Goal: Task Accomplishment & Management: Complete application form

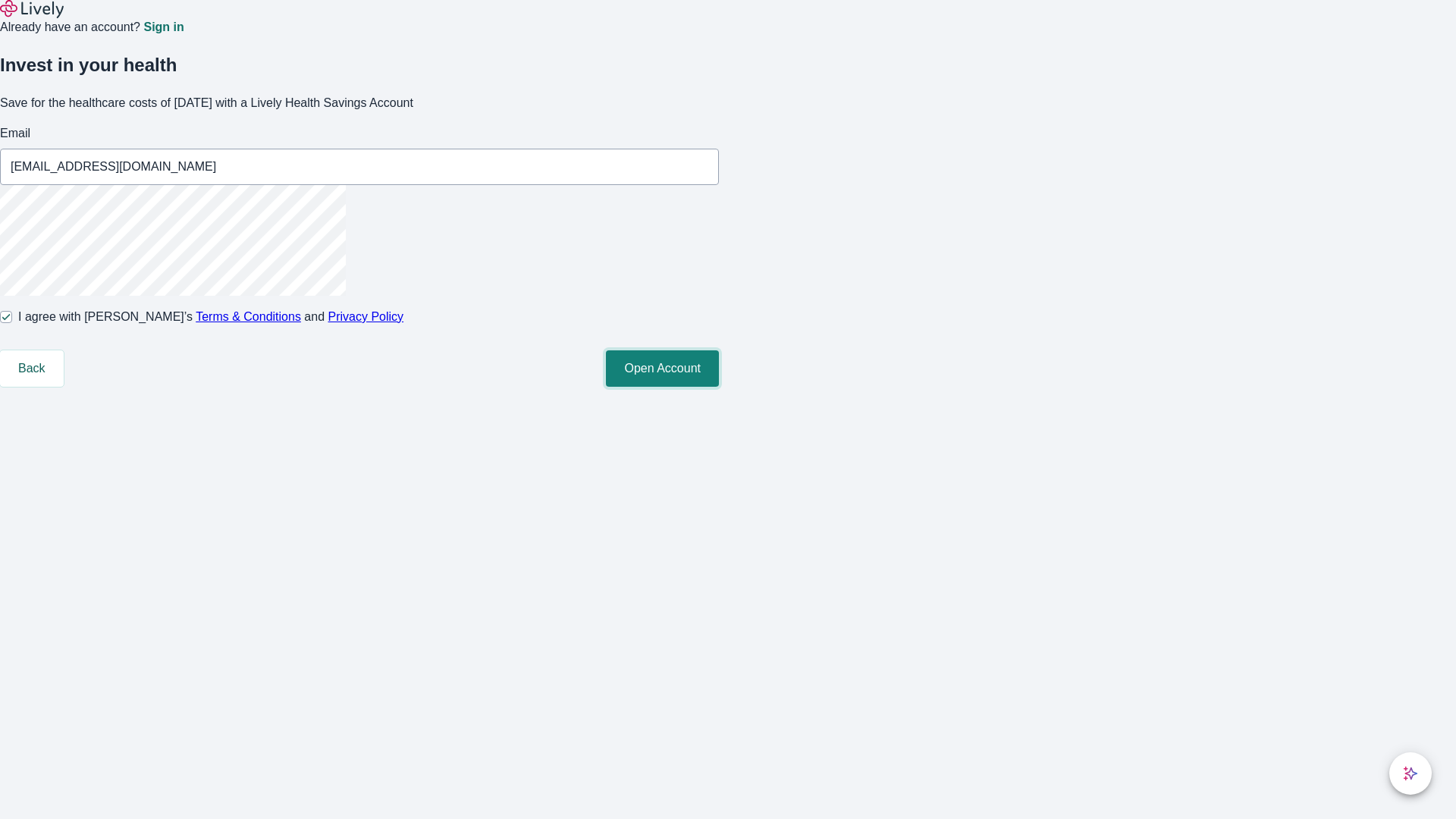
click at [719, 387] on button "Open Account" at bounding box center [662, 369] width 113 height 36
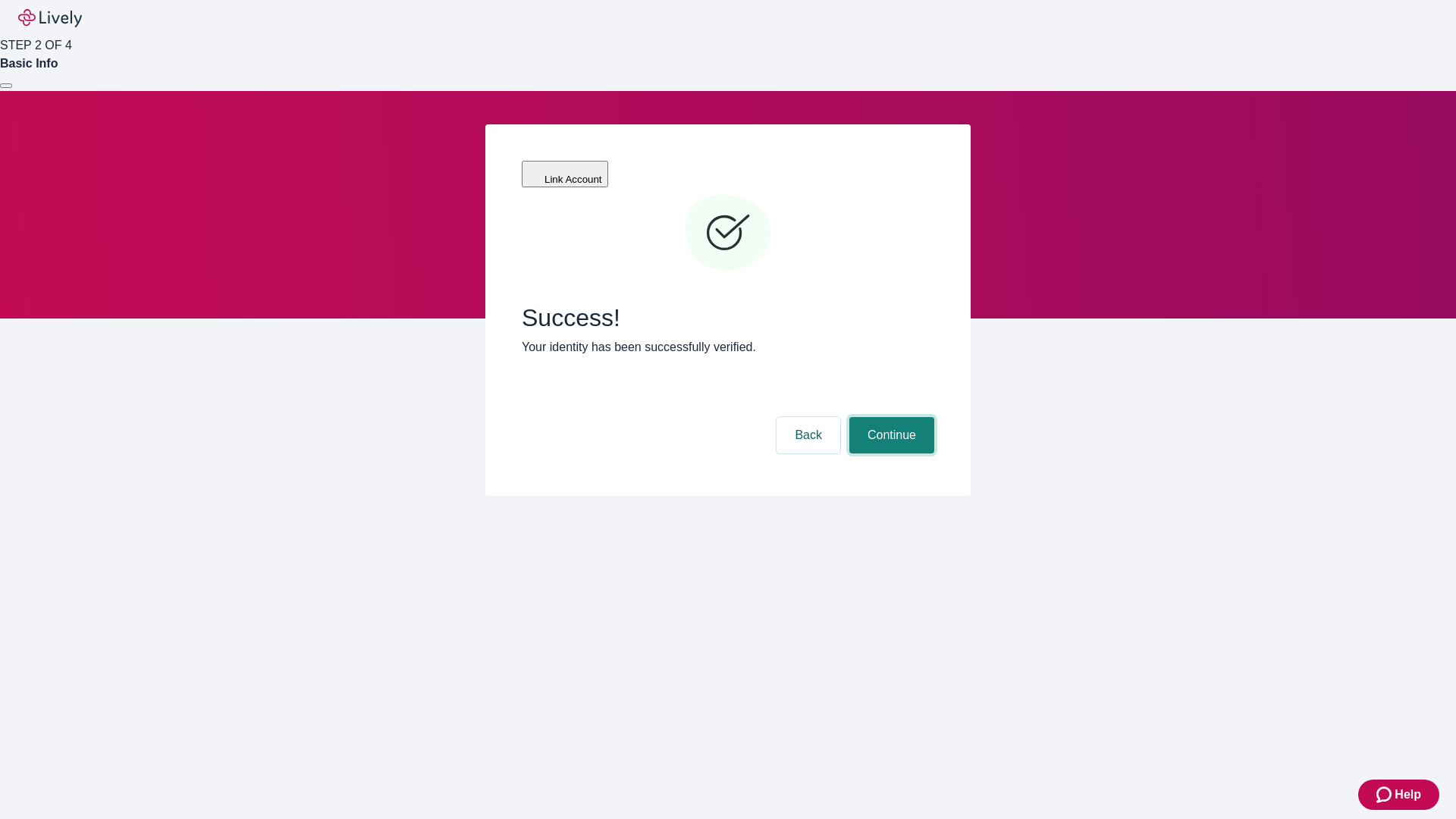
click at [890, 417] on button "Continue" at bounding box center [892, 435] width 85 height 36
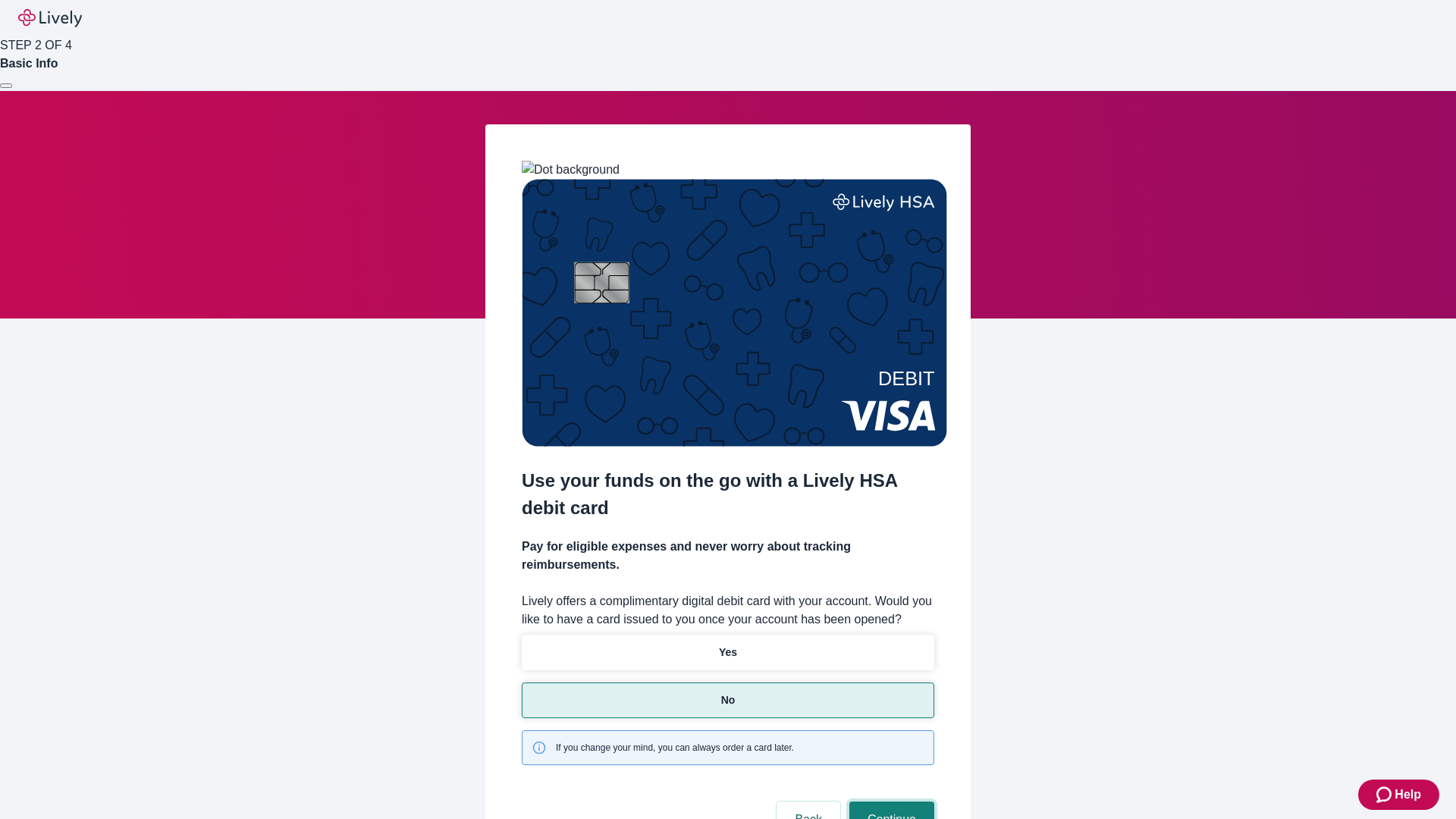
click at [890, 801] on button "Continue" at bounding box center [892, 819] width 85 height 36
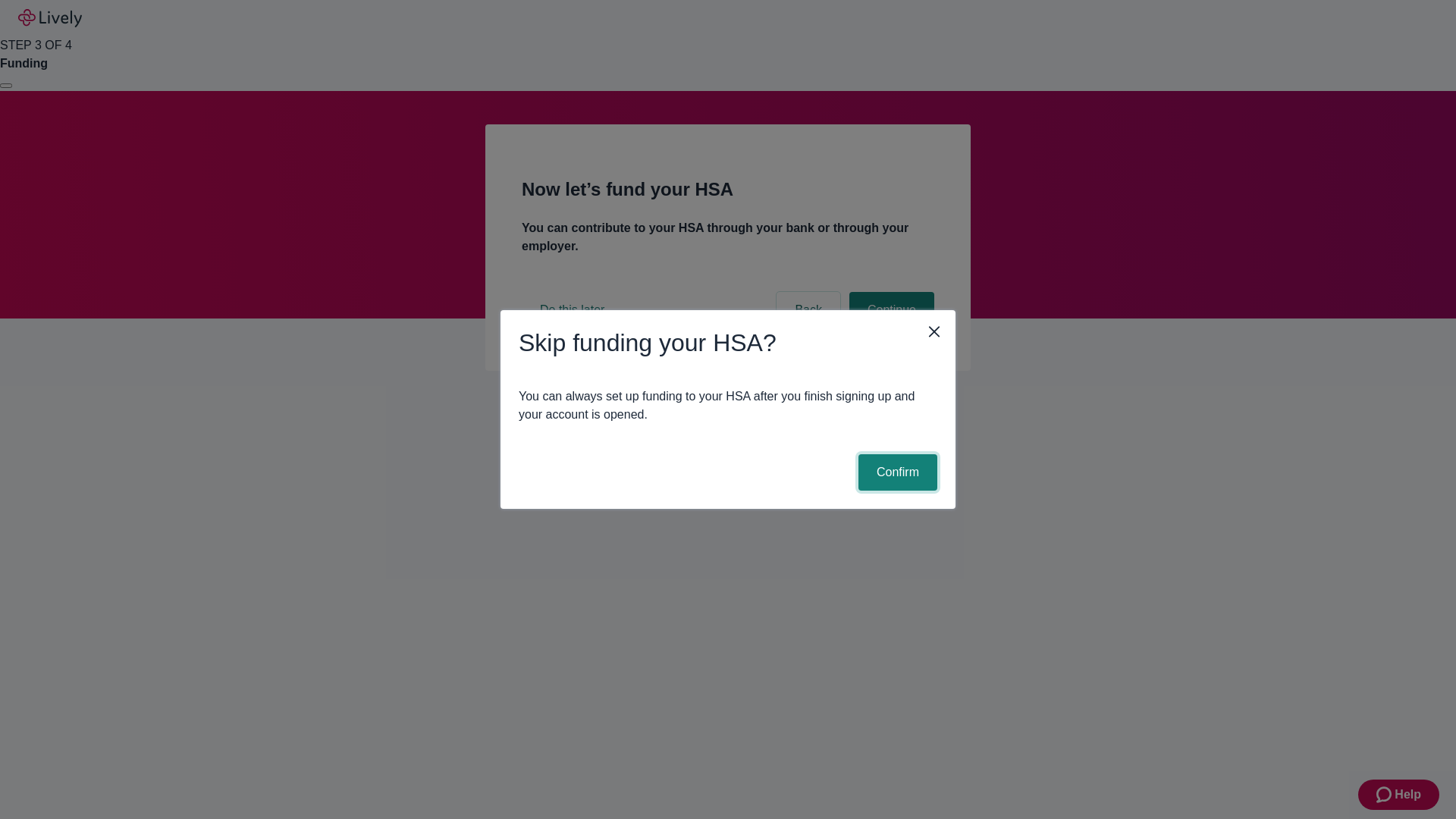
click at [896, 472] on button "Confirm" at bounding box center [898, 472] width 79 height 36
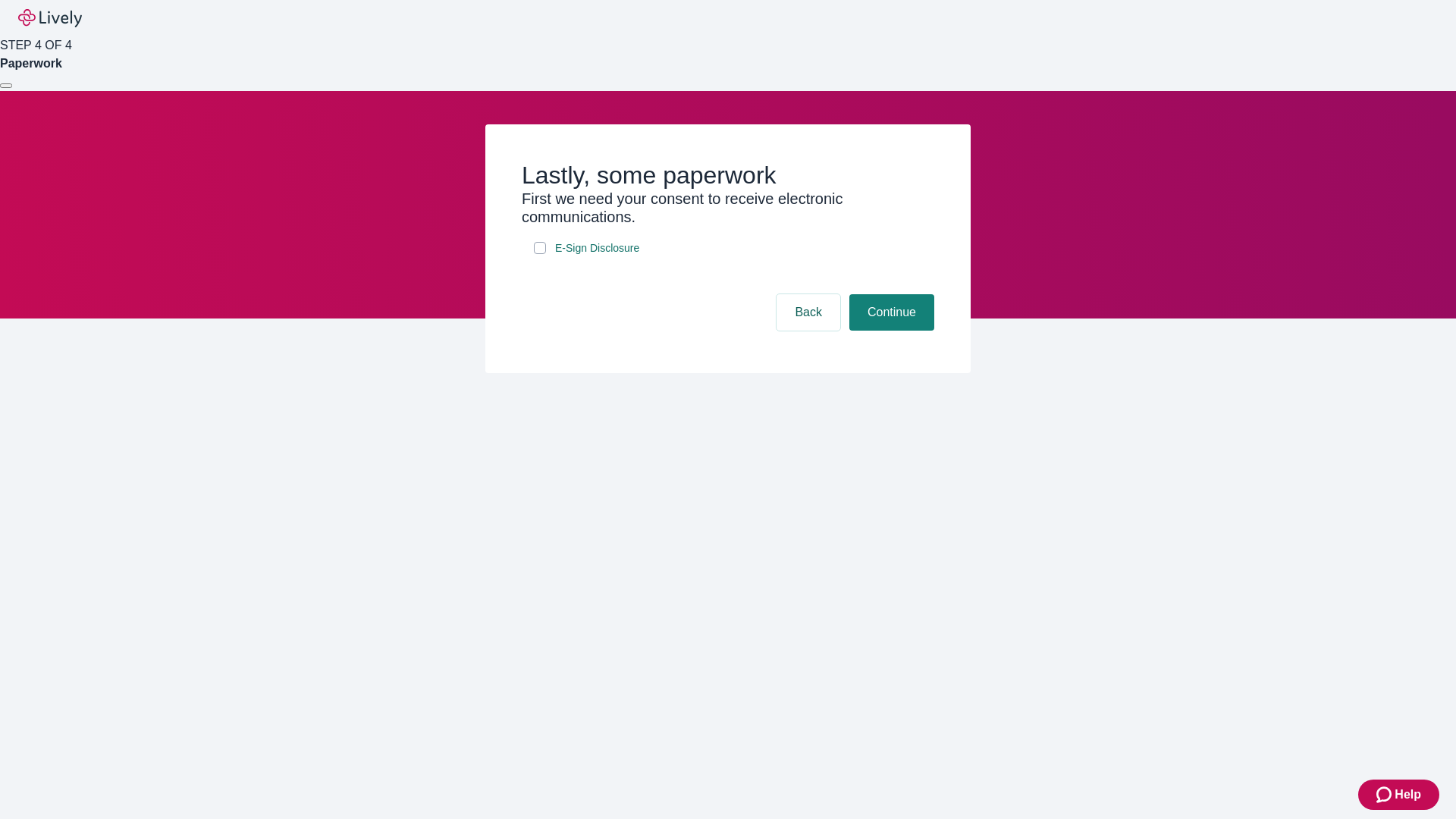
click at [540, 254] on input "E-Sign Disclosure" at bounding box center [540, 247] width 12 height 12
checkbox input "true"
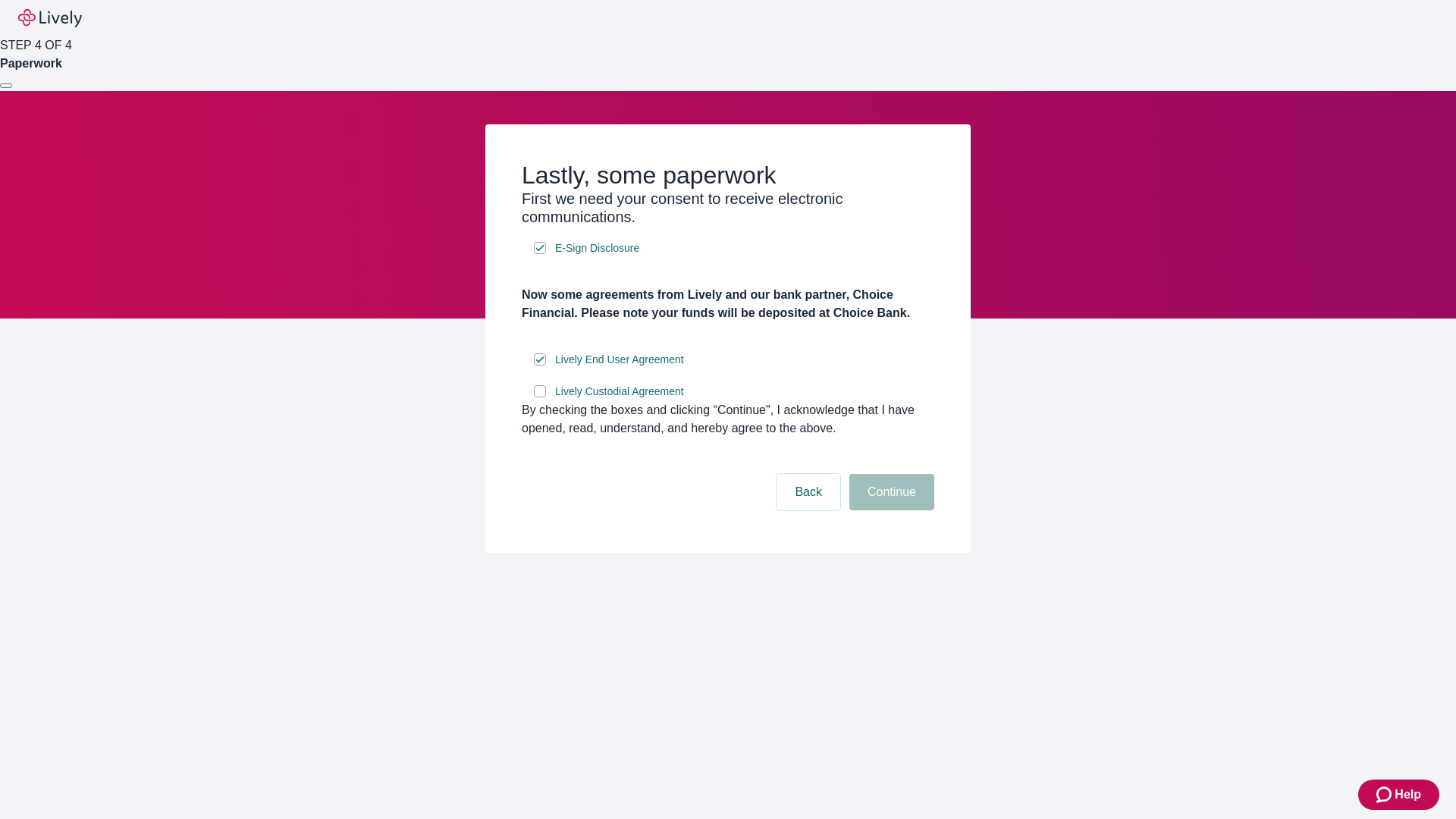
click at [540, 397] on input "Lively Custodial Agreement" at bounding box center [540, 391] width 12 height 12
checkbox input "true"
click at [890, 510] on button "Continue" at bounding box center [892, 492] width 85 height 36
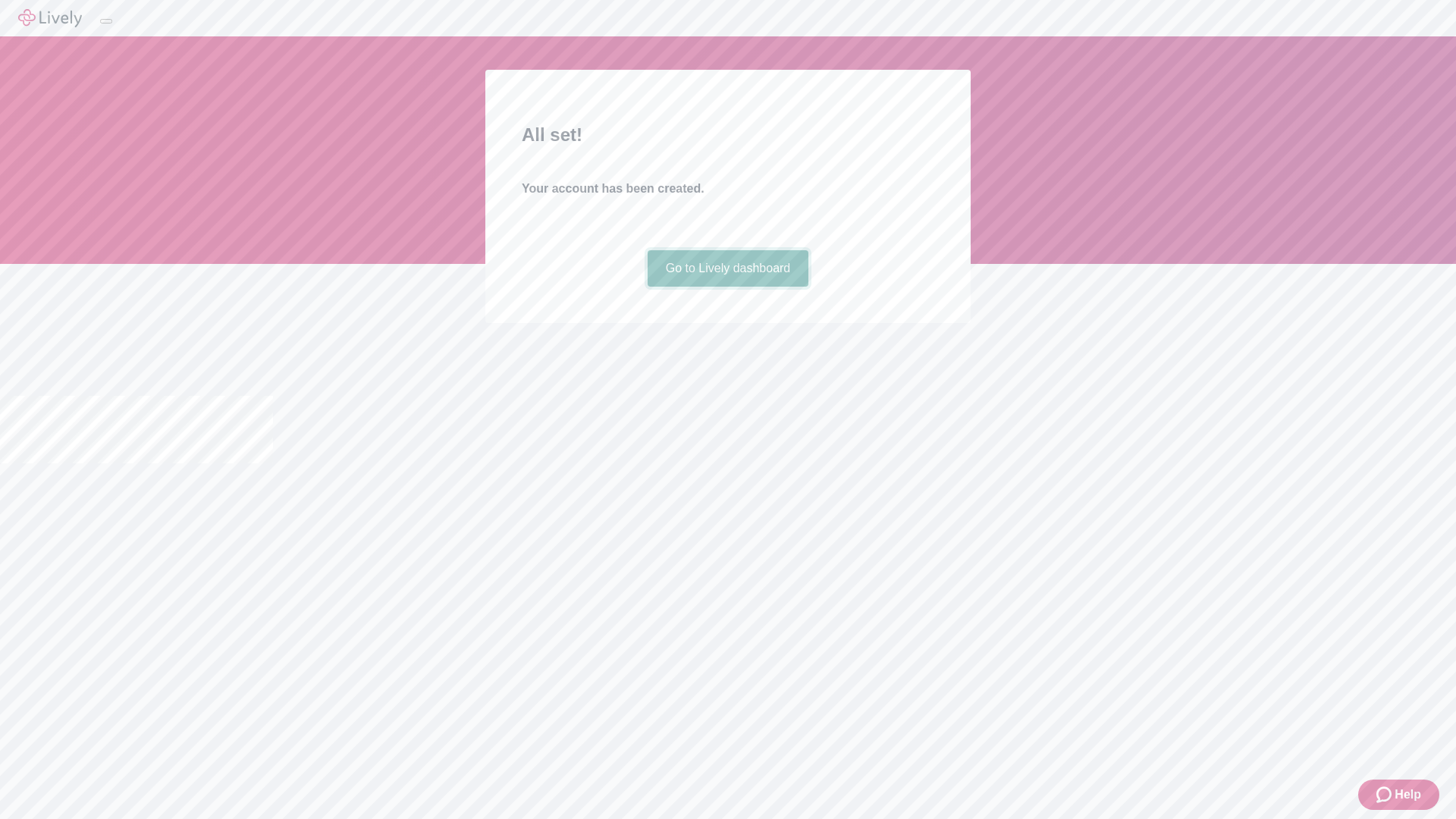
click at [727, 287] on link "Go to Lively dashboard" at bounding box center [728, 269] width 162 height 36
